Goal: Use online tool/utility: Utilize a website feature to perform a specific function

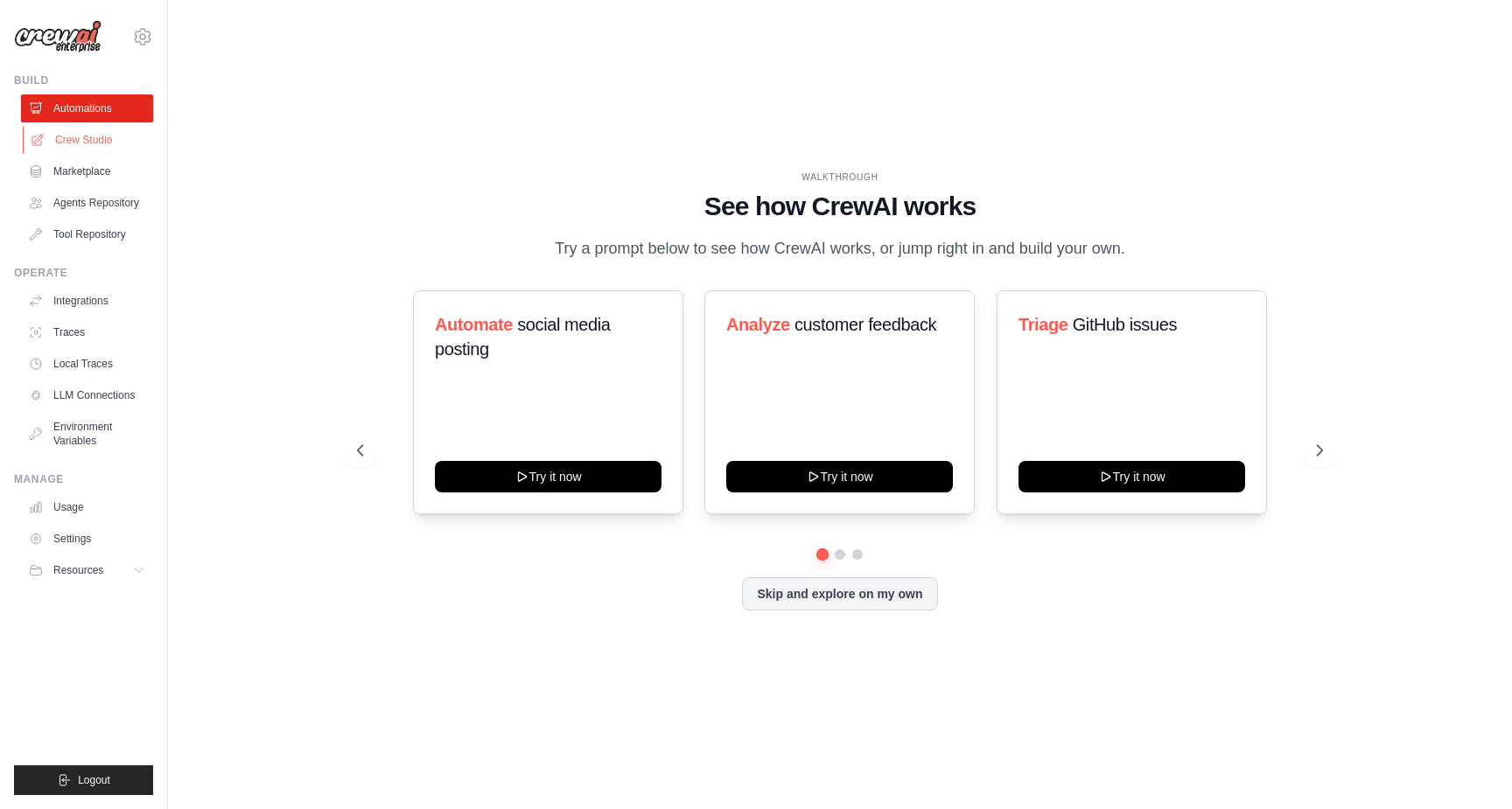
click at [81, 140] on link "Crew Studio" at bounding box center [88, 140] width 132 height 28
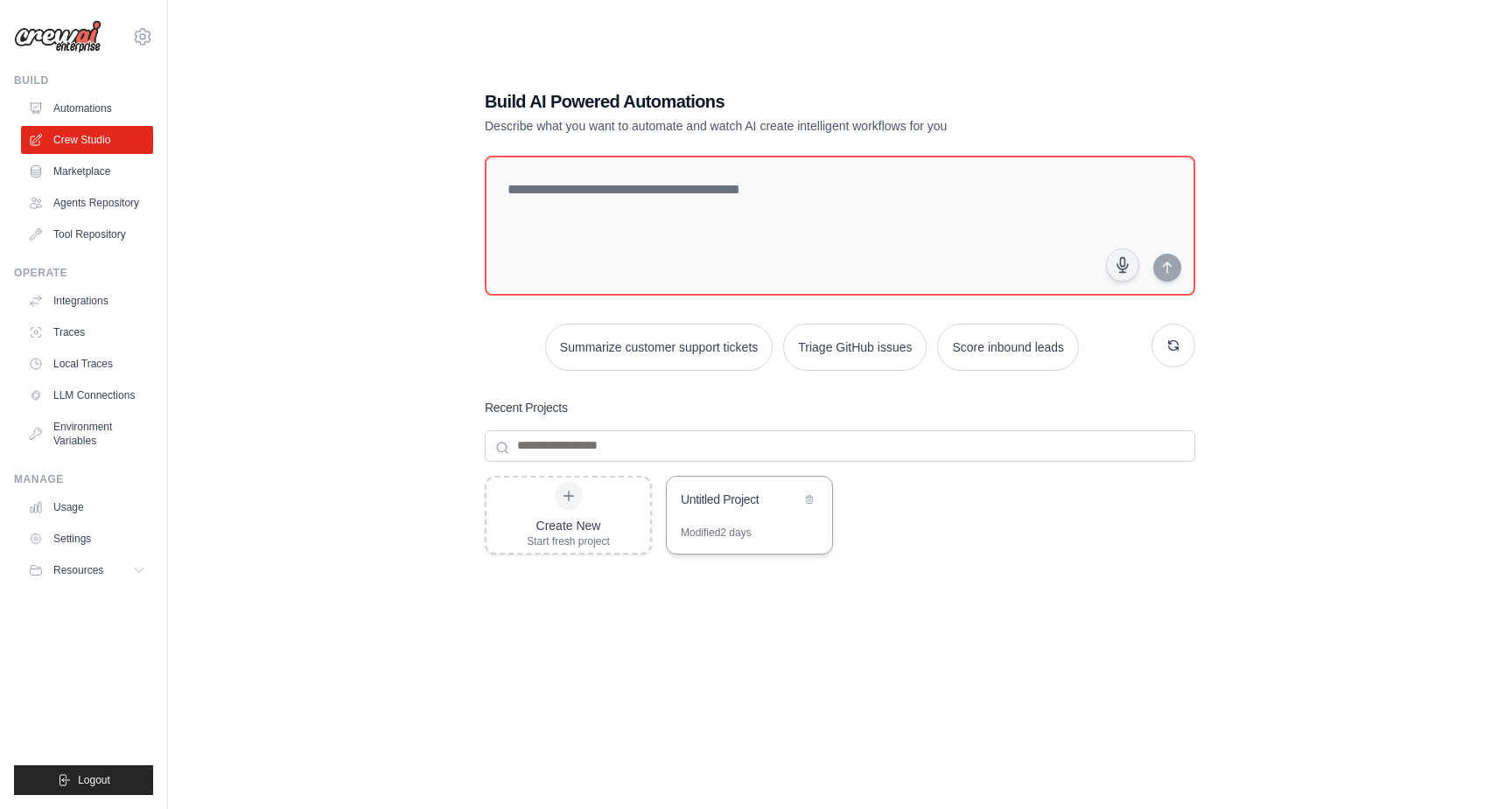
click at [792, 504] on div "Untitled Project" at bounding box center [740, 499] width 120 height 17
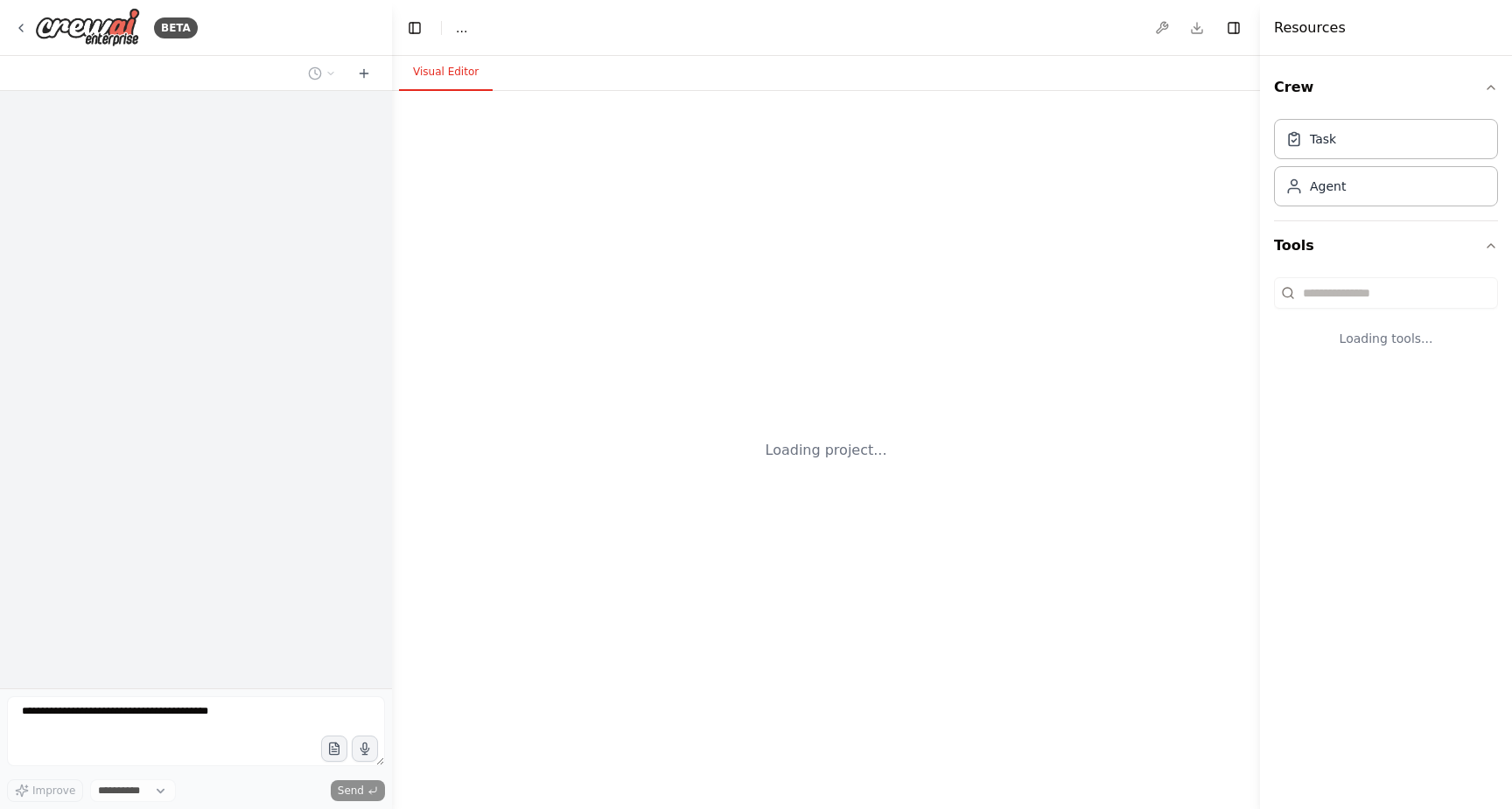
select select "****"
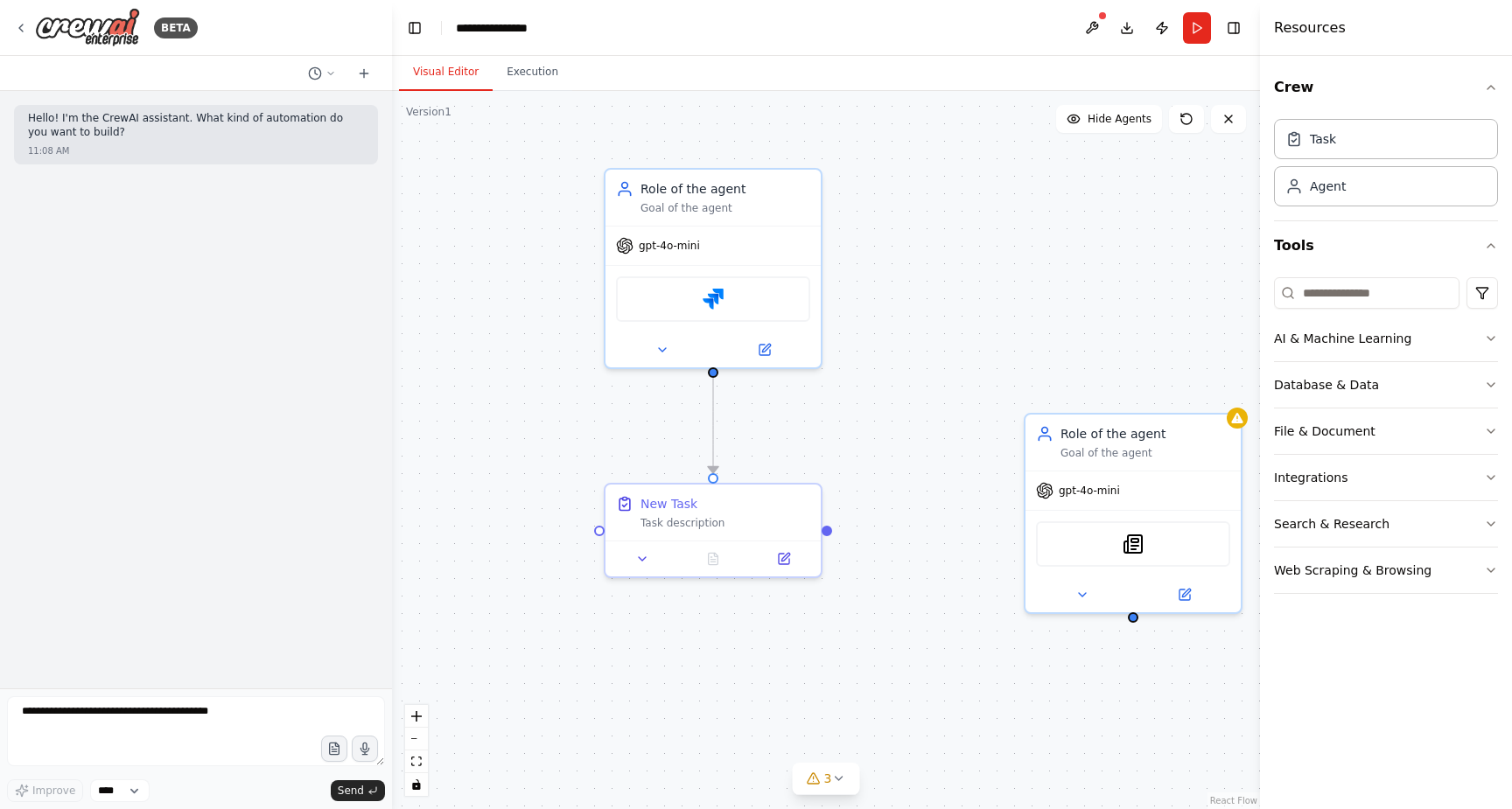
drag, startPoint x: 942, startPoint y: 460, endPoint x: 559, endPoint y: 660, distance: 432.1
click at [559, 660] on div ".deletable-edge-delete-btn { width: 20px; height: 20px; border: 0px solid #ffff…" at bounding box center [826, 450] width 868 height 718
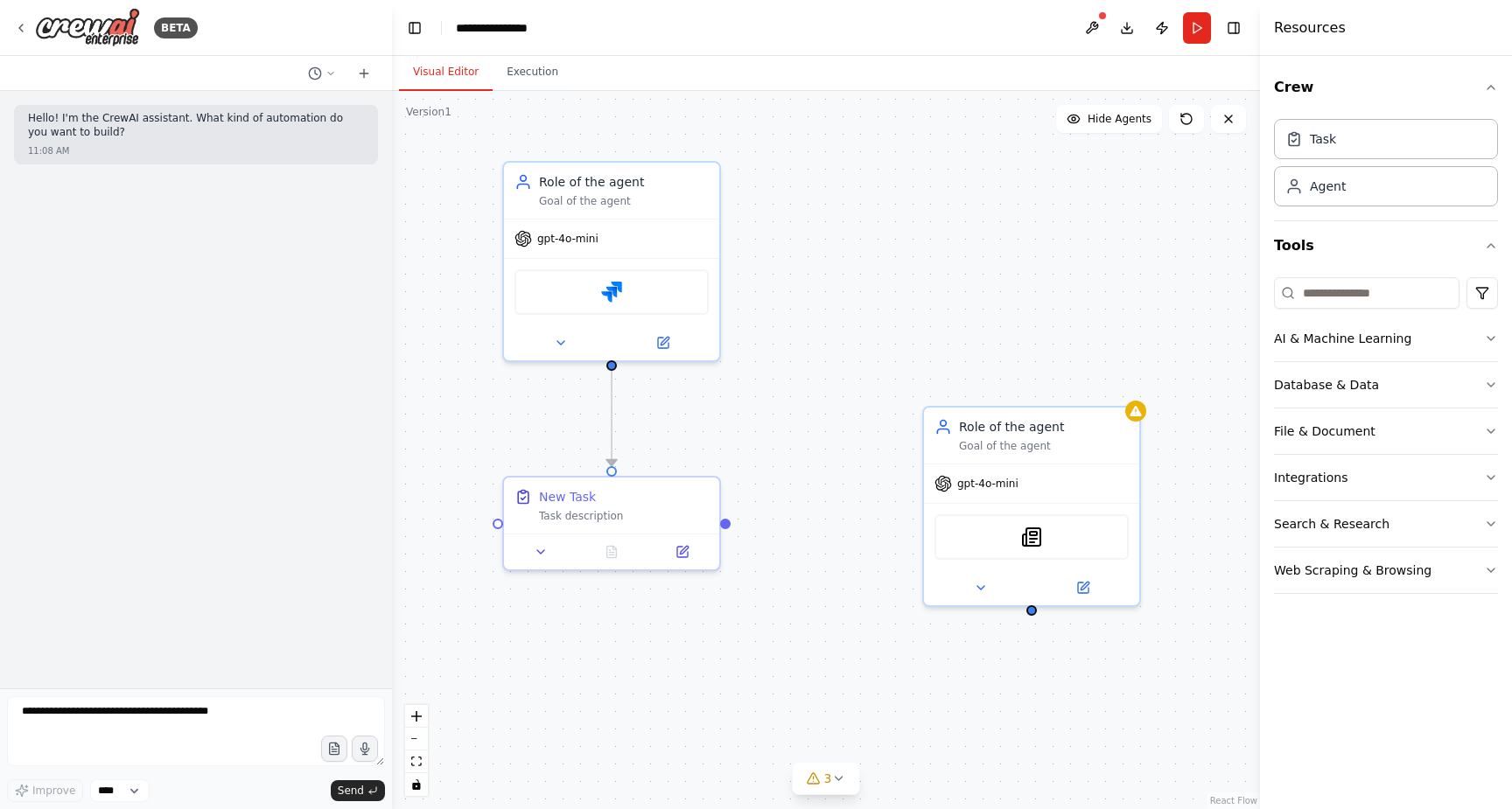
drag, startPoint x: 868, startPoint y: 647, endPoint x: 760, endPoint y: 639, distance: 108.3
click at [760, 639] on div ".deletable-edge-delete-btn { width: 20px; height: 20px; border: 0px solid #ffff…" at bounding box center [826, 450] width 868 height 718
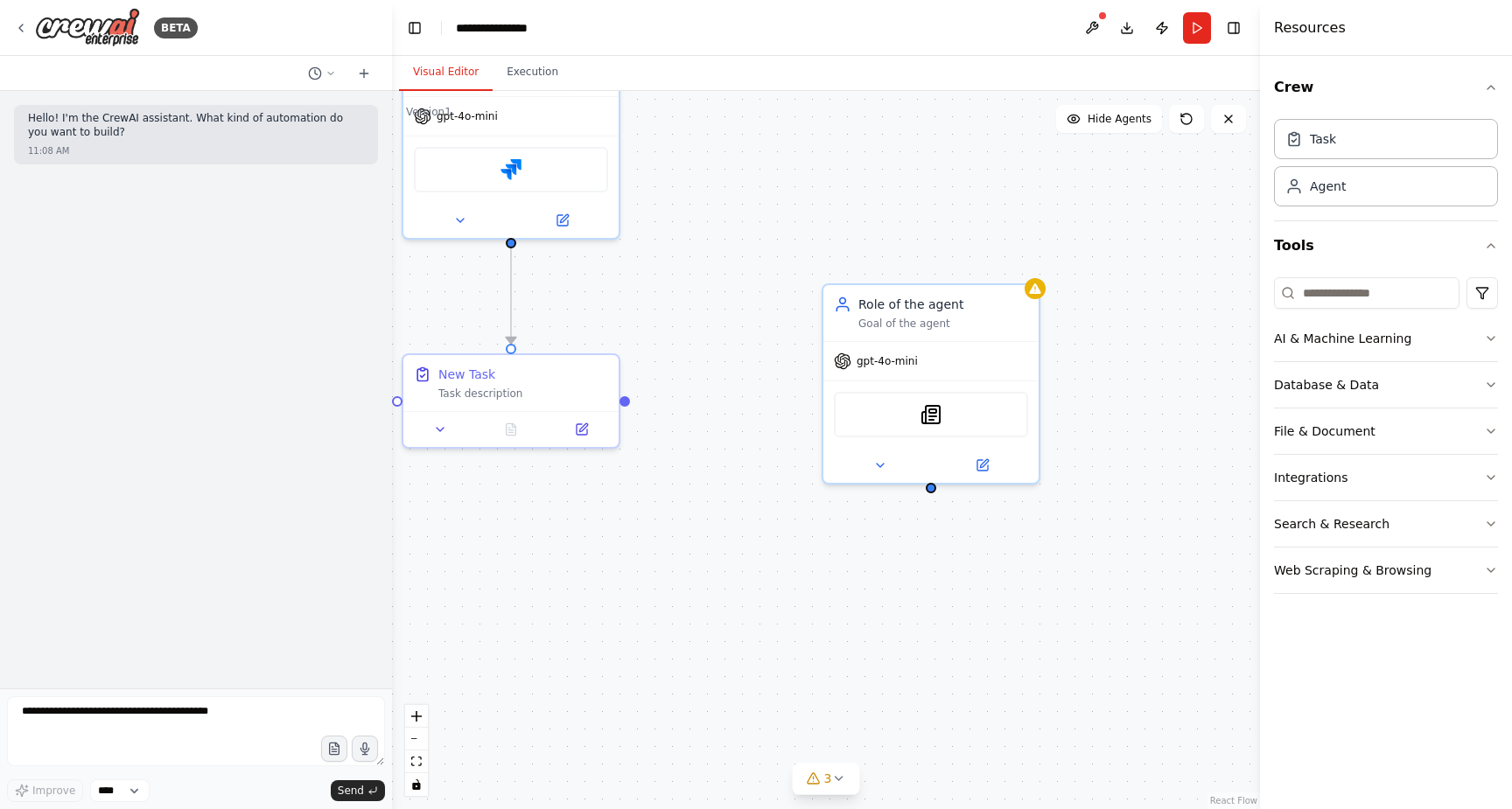
drag, startPoint x: 797, startPoint y: 463, endPoint x: 704, endPoint y: 341, distance: 153.4
click at [704, 341] on div ".deletable-edge-delete-btn { width: 20px; height: 20px; border: 0px solid #ffff…" at bounding box center [826, 450] width 868 height 718
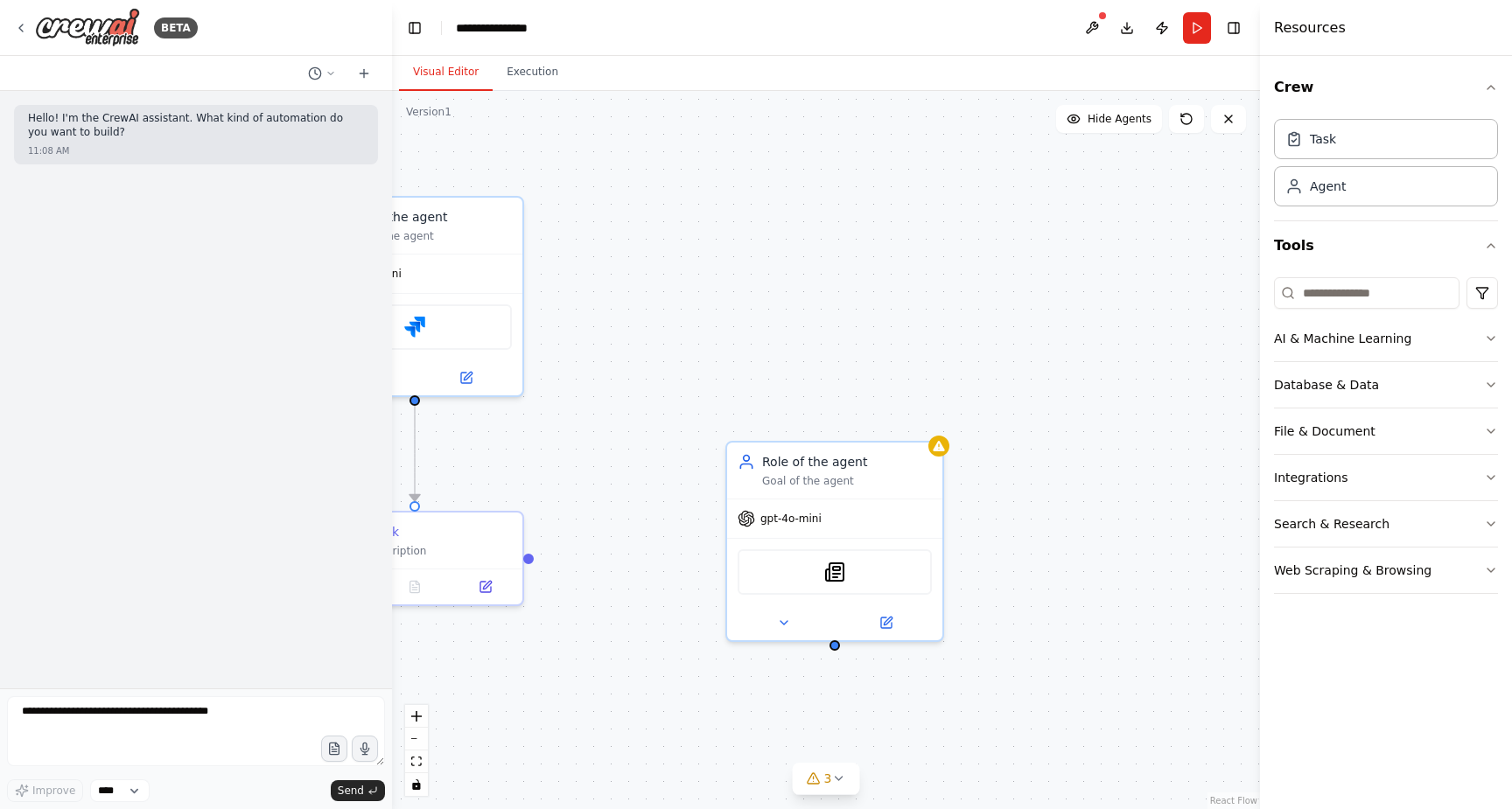
drag, startPoint x: 762, startPoint y: 300, endPoint x: 667, endPoint y: 458, distance: 184.4
click at [667, 458] on div ".deletable-edge-delete-btn { width: 20px; height: 20px; border: 0px solid #ffff…" at bounding box center [826, 450] width 868 height 718
click at [121, 130] on p "Hello! I'm the CrewAI assistant. What kind of automation do you want to build?" at bounding box center [196, 126] width 336 height 27
click at [120, 707] on textarea at bounding box center [196, 731] width 378 height 70
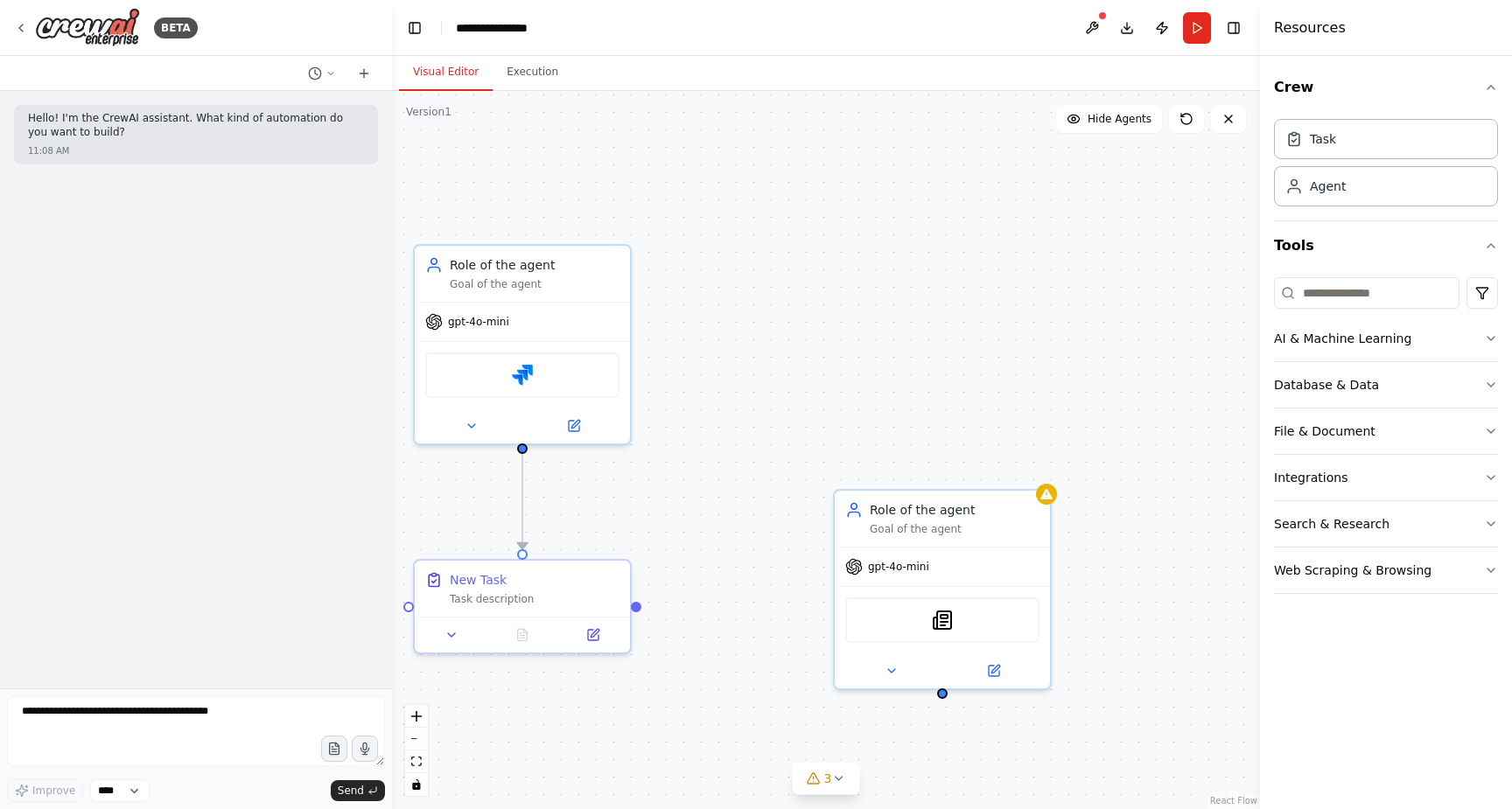
drag, startPoint x: 1088, startPoint y: 485, endPoint x: 1196, endPoint y: 534, distance: 118.6
click at [1196, 534] on div ".deletable-edge-delete-btn { width: 20px; height: 20px; border: 0px solid #ffff…" at bounding box center [826, 450] width 868 height 718
